Goal: Task Accomplishment & Management: Manage account settings

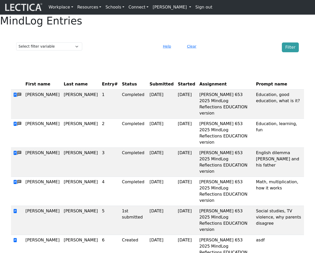
click at [193, 7] on link "Sign out" at bounding box center [203, 7] width 21 height 10
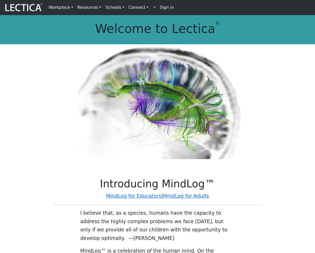
click at [160, 8] on strong "Sign in" at bounding box center [167, 7] width 14 height 5
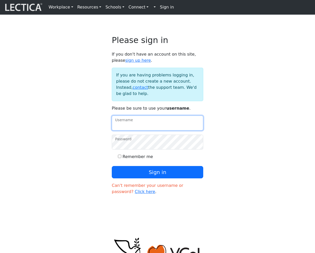
click at [147, 130] on input "Username" at bounding box center [157, 122] width 91 height 15
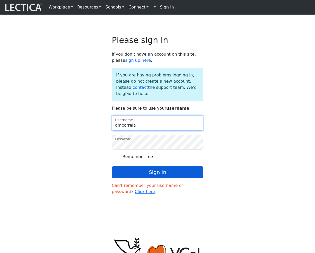
type input "amcorreia"
click at [169, 178] on button "Sign in" at bounding box center [157, 172] width 91 height 12
